Goal: Information Seeking & Learning: Check status

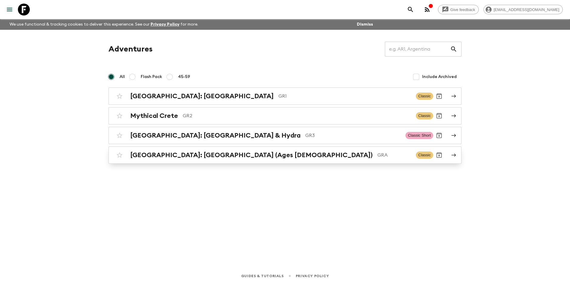
click at [162, 158] on h2 "[GEOGRAPHIC_DATA]: [GEOGRAPHIC_DATA] (Ages [DEMOGRAPHIC_DATA])" at bounding box center [251, 155] width 242 height 8
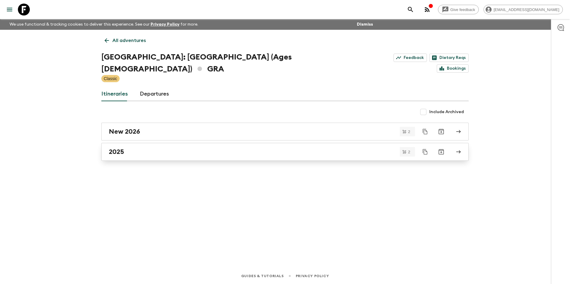
click at [125, 148] on div "2025" at bounding box center [279, 152] width 341 height 8
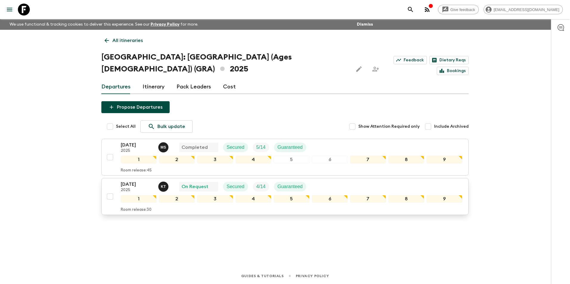
click at [139, 188] on p "2025" at bounding box center [137, 190] width 33 height 5
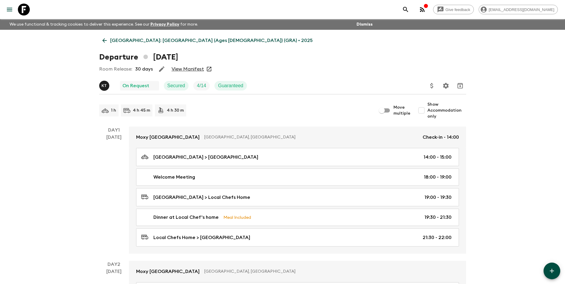
click at [193, 70] on link "View Manifest" at bounding box center [188, 69] width 32 height 6
drag, startPoint x: 108, startPoint y: 32, endPoint x: 108, endPoint y: 36, distance: 3.9
click at [109, 38] on link "[GEOGRAPHIC_DATA]: [GEOGRAPHIC_DATA] (Ages [DEMOGRAPHIC_DATA]) (GRA) • 2025" at bounding box center [207, 41] width 217 height 12
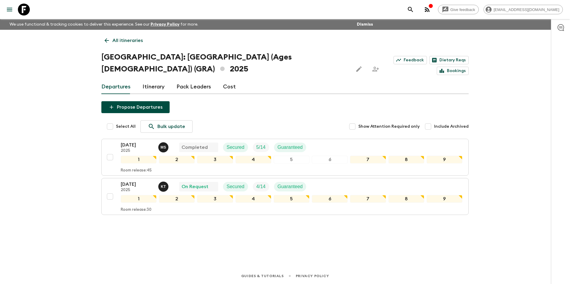
click at [109, 38] on icon at bounding box center [106, 40] width 7 height 7
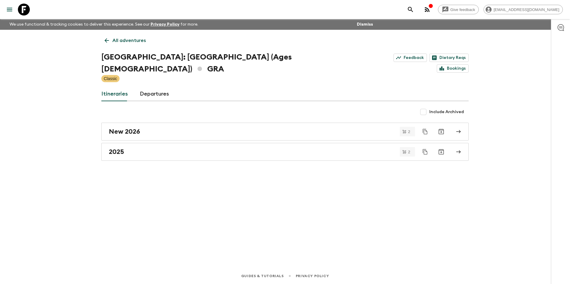
click at [109, 38] on icon at bounding box center [106, 40] width 7 height 7
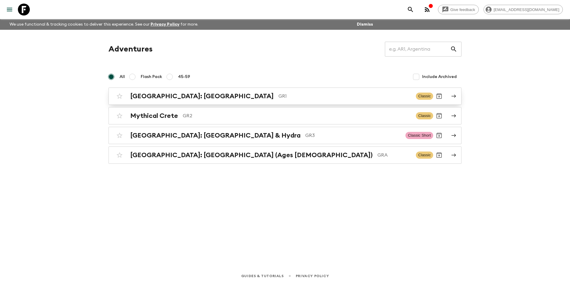
click at [153, 97] on h2 "[GEOGRAPHIC_DATA]: [GEOGRAPHIC_DATA]" at bounding box center [201, 96] width 143 height 8
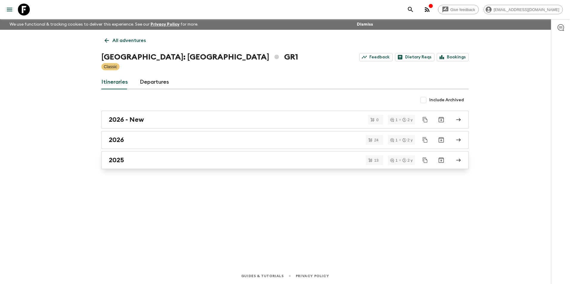
click at [131, 166] on link "2025" at bounding box center [284, 160] width 367 height 18
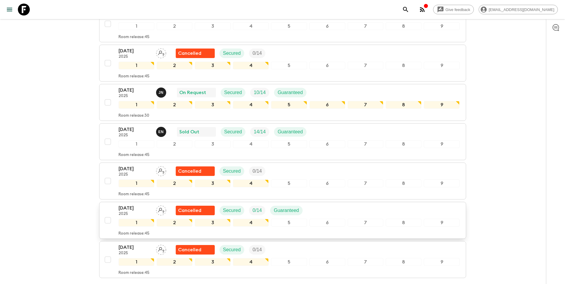
scroll to position [406, 0]
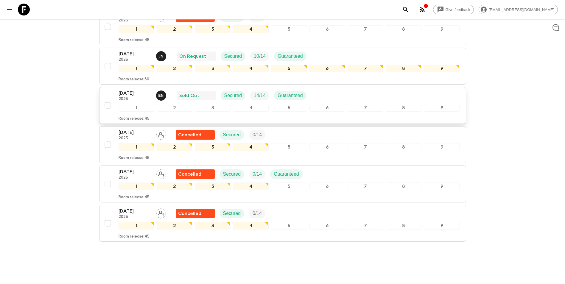
click at [133, 97] on p "2025" at bounding box center [135, 99] width 33 height 5
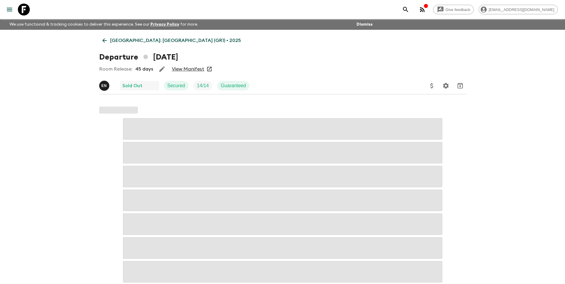
click at [196, 67] on link "View Manifest" at bounding box center [188, 69] width 32 height 6
